Goal: Information Seeking & Learning: Learn about a topic

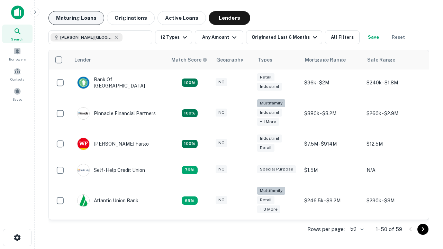
click at [76, 18] on button "Maturing Loans" at bounding box center [77, 18] width 56 height 14
